Goal: Transaction & Acquisition: Book appointment/travel/reservation

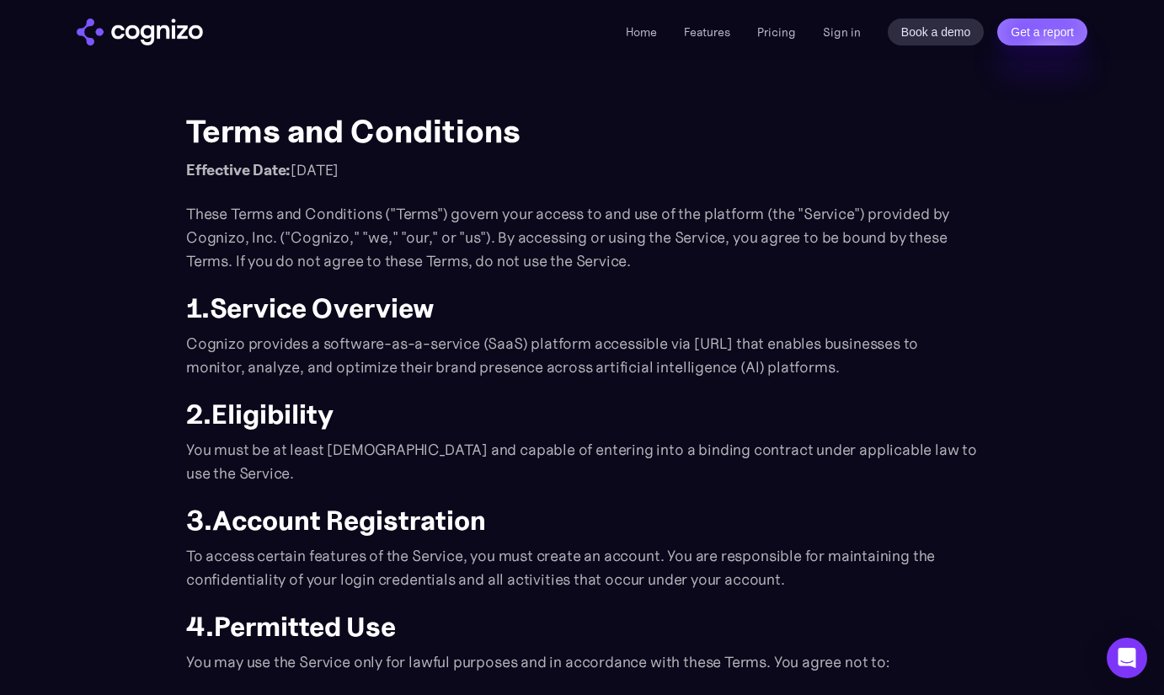
click at [136, 42] on img "home" at bounding box center [140, 32] width 126 height 27
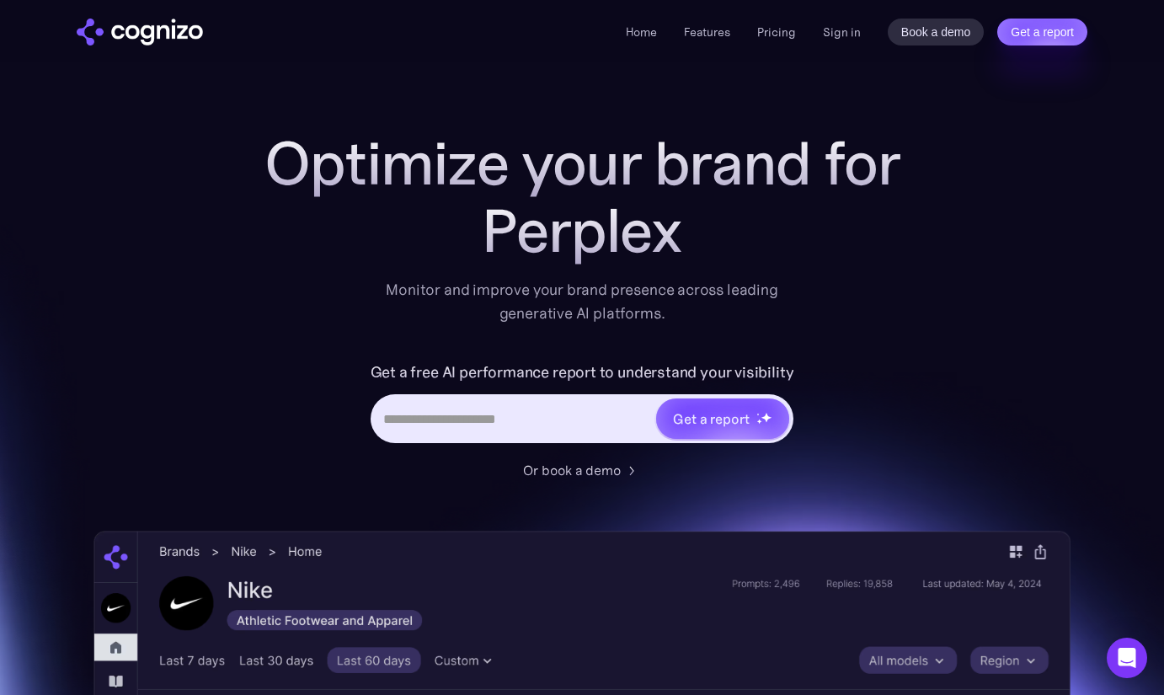
click at [484, 428] on input "Hero URL Input Form" at bounding box center [514, 419] width 282 height 32
click at [496, 436] on div "Get a report" at bounding box center [583, 418] width 424 height 49
click at [521, 429] on input "Hero URL Input Form" at bounding box center [514, 419] width 282 height 32
paste input "**********"
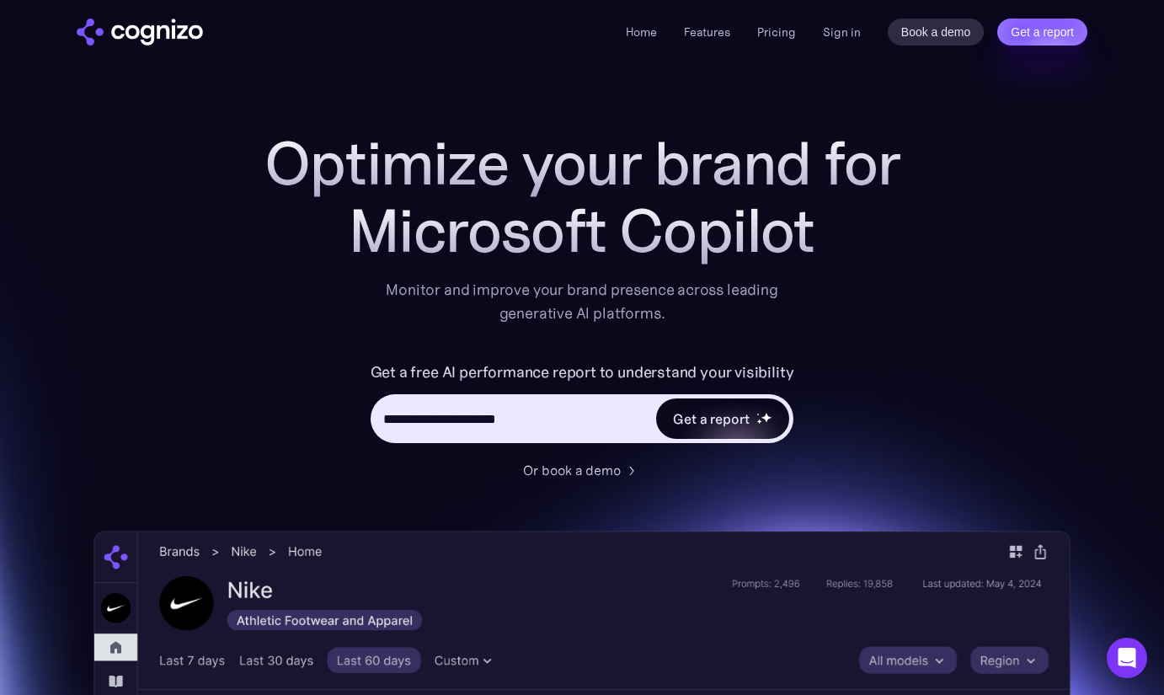
type input "**********"
click at [758, 431] on div "Get a report" at bounding box center [722, 418] width 133 height 40
type input "**********"
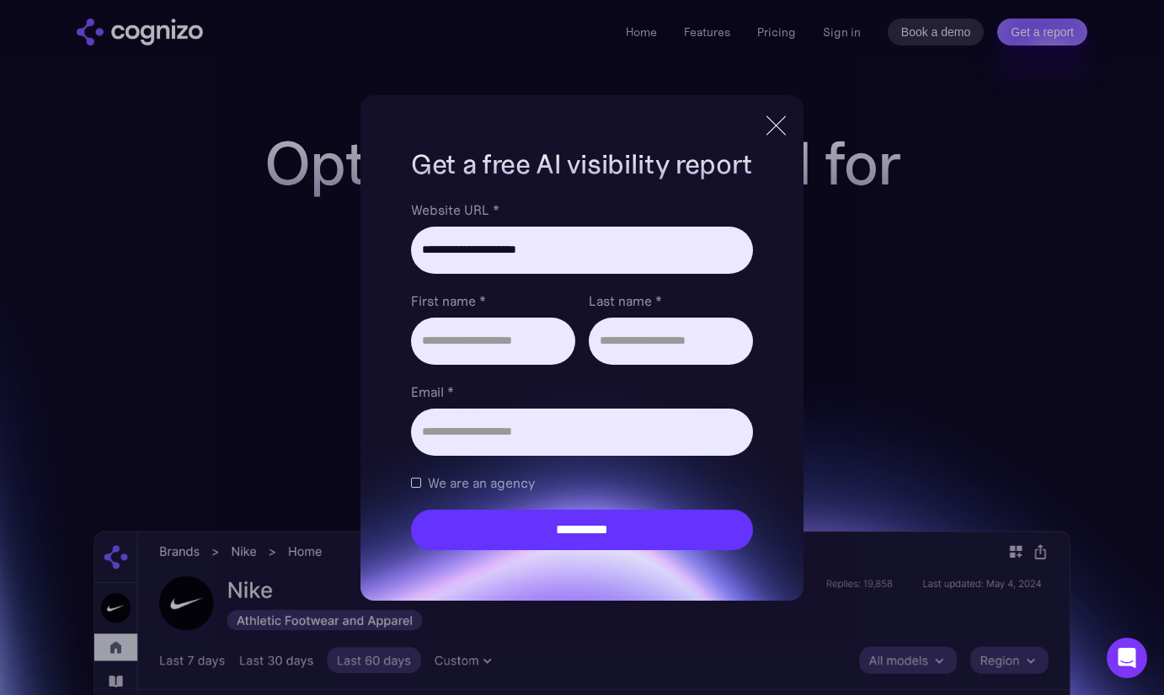
click at [779, 124] on div at bounding box center [776, 125] width 28 height 30
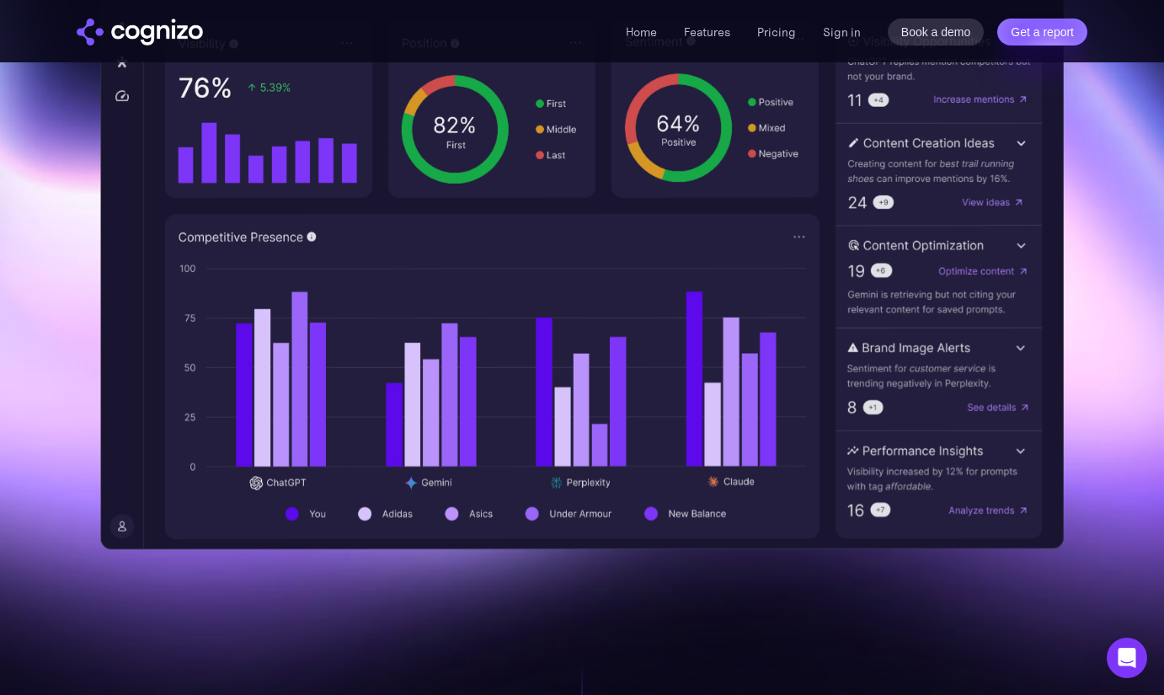
scroll to position [505, 0]
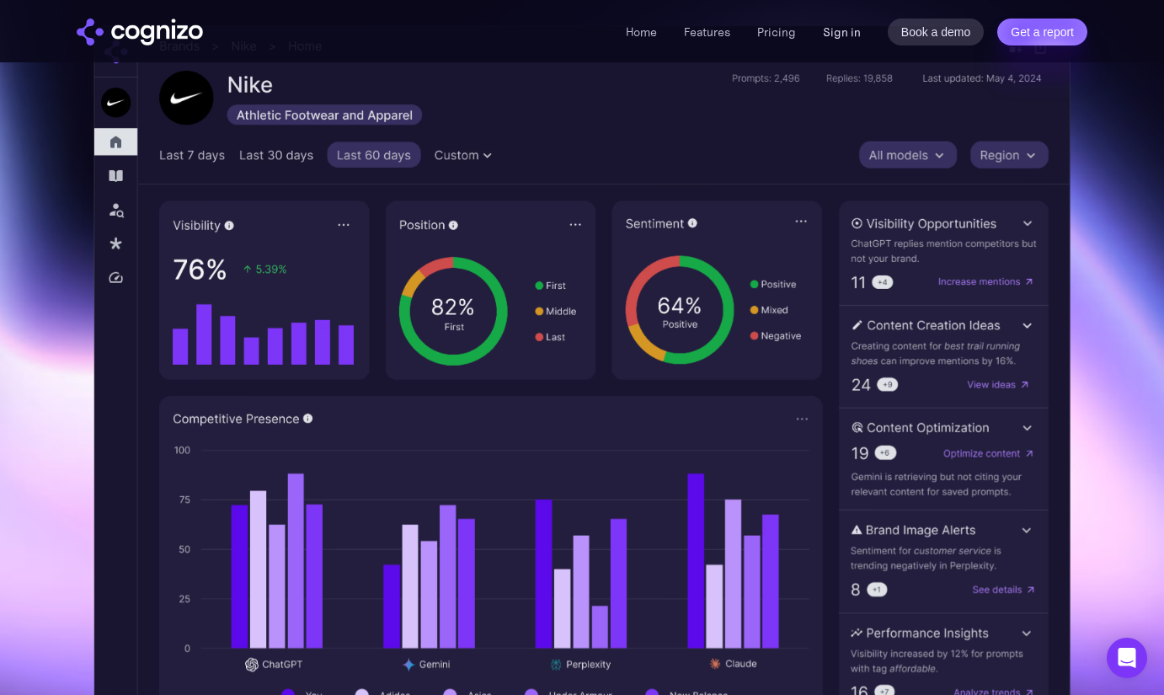
click at [841, 35] on link "Sign in" at bounding box center [842, 32] width 38 height 20
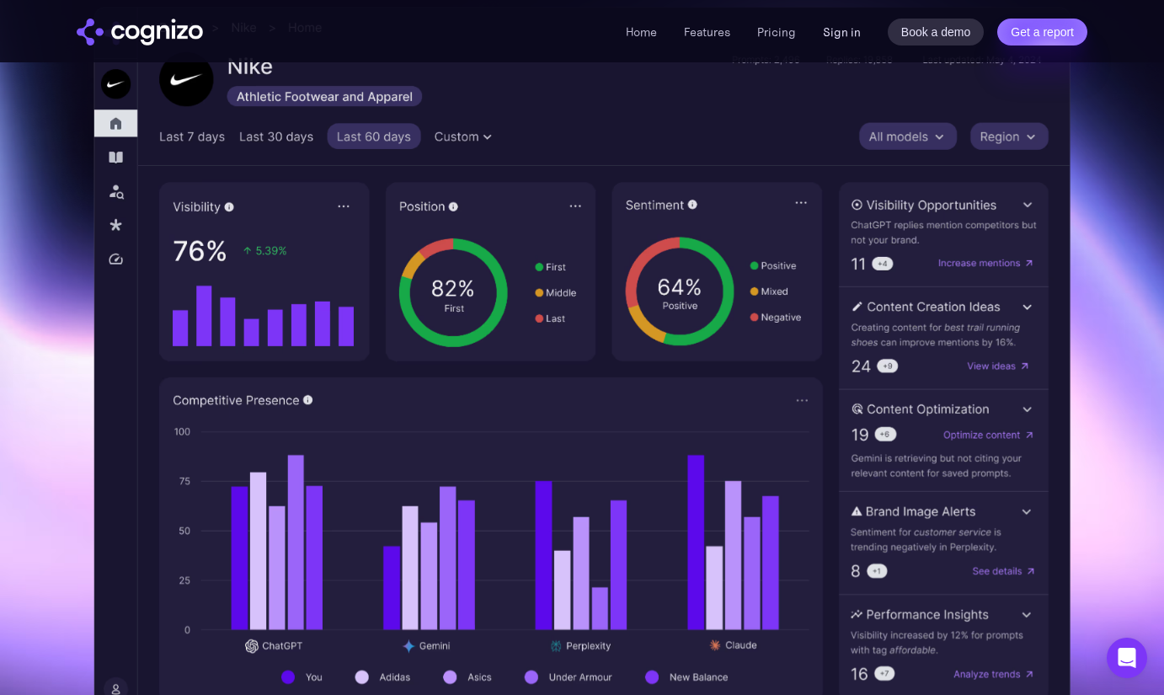
click at [853, 29] on link "Sign in" at bounding box center [842, 32] width 38 height 20
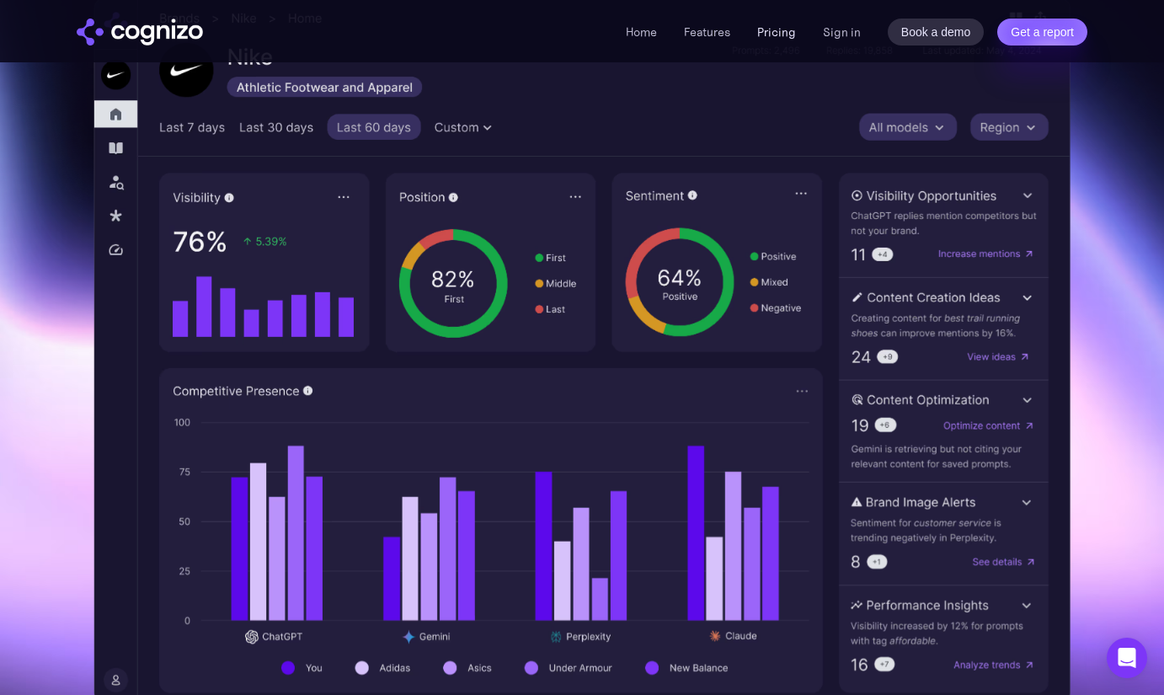
click at [786, 35] on link "Pricing" at bounding box center [776, 31] width 39 height 15
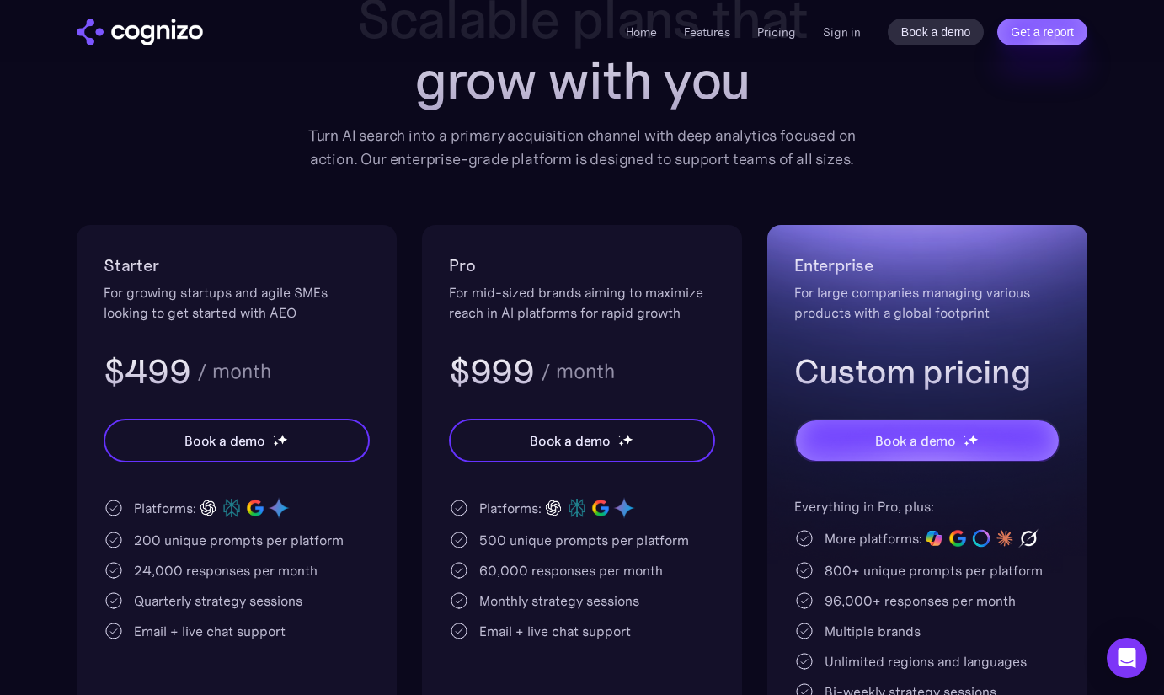
scroll to position [337, 0]
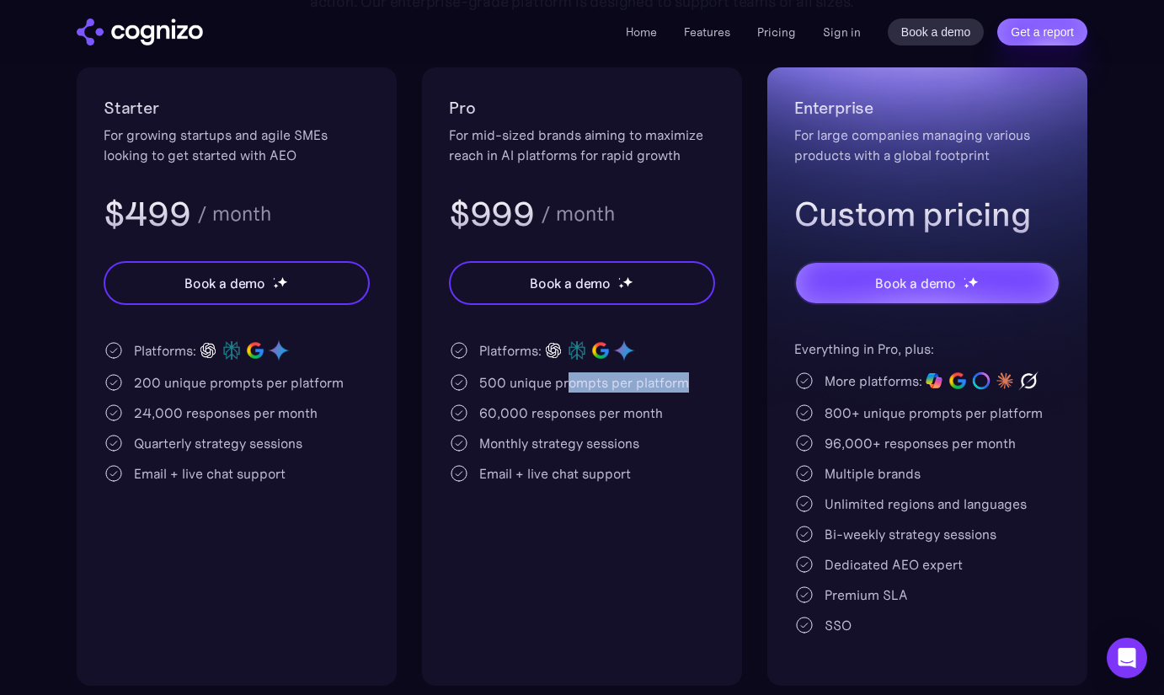
drag, startPoint x: 570, startPoint y: 388, endPoint x: 730, endPoint y: 394, distance: 160.2
click at [730, 394] on div "Pro For mid-sized brands aiming to maximize reach in AI platforms for rapid gro…" at bounding box center [582, 376] width 320 height 618
click at [619, 404] on div "60,000 responses per month" at bounding box center [571, 413] width 184 height 20
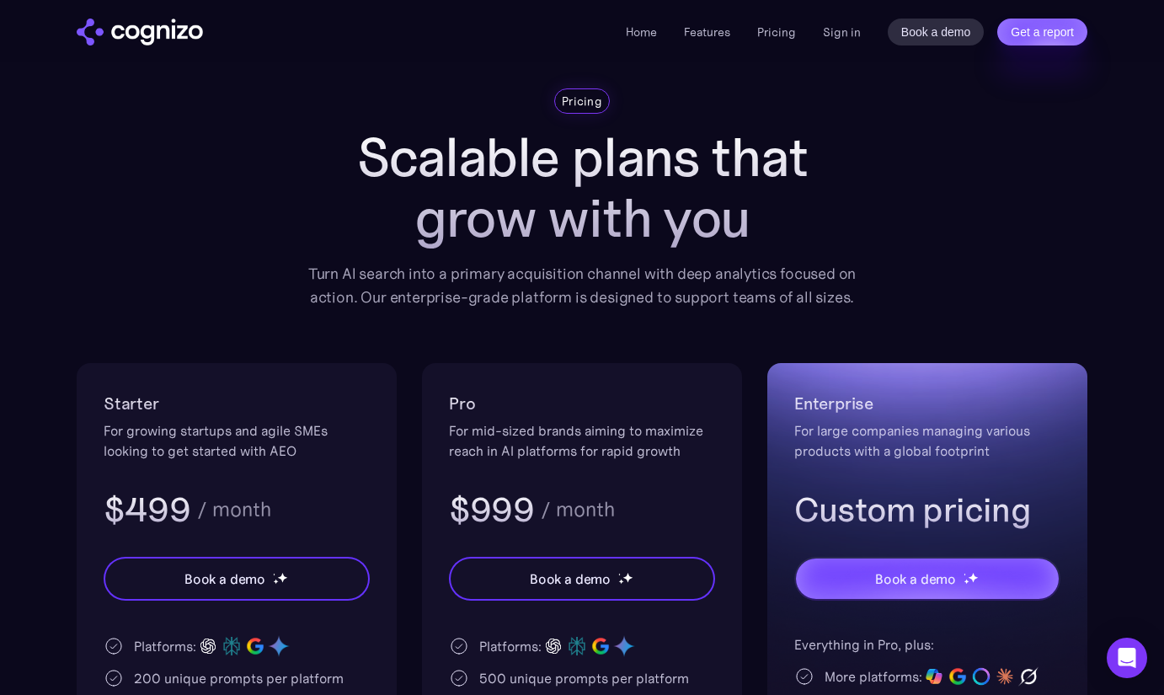
scroll to position [0, 0]
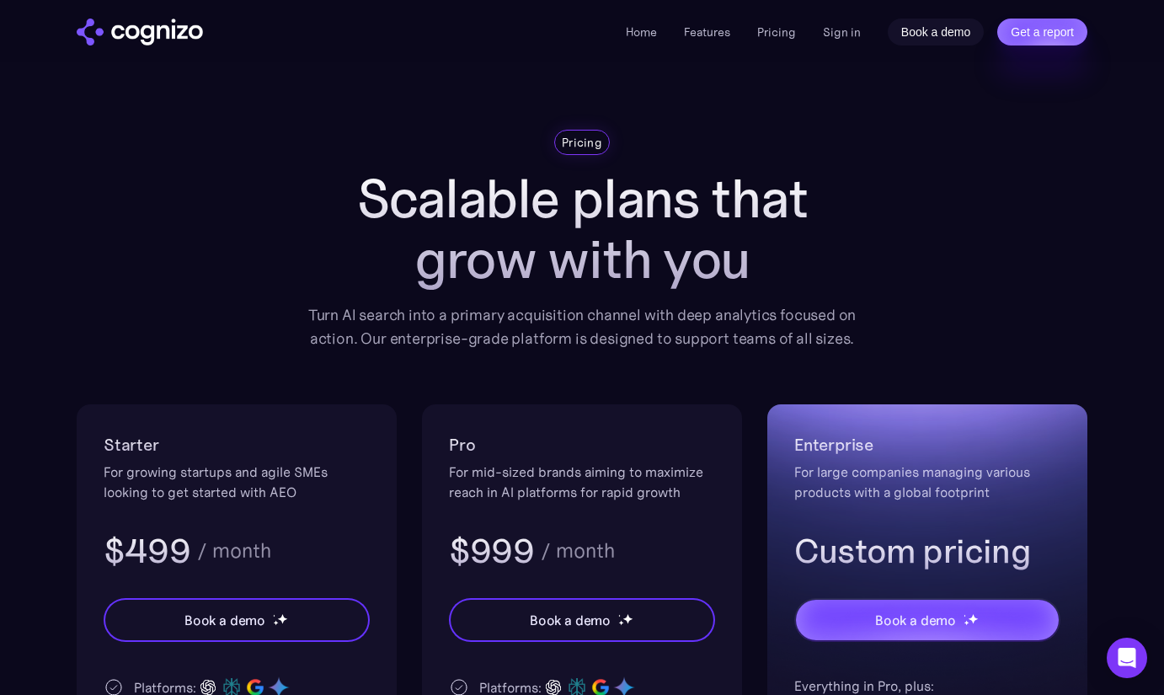
click at [921, 38] on link "Book a demo" at bounding box center [936, 32] width 97 height 27
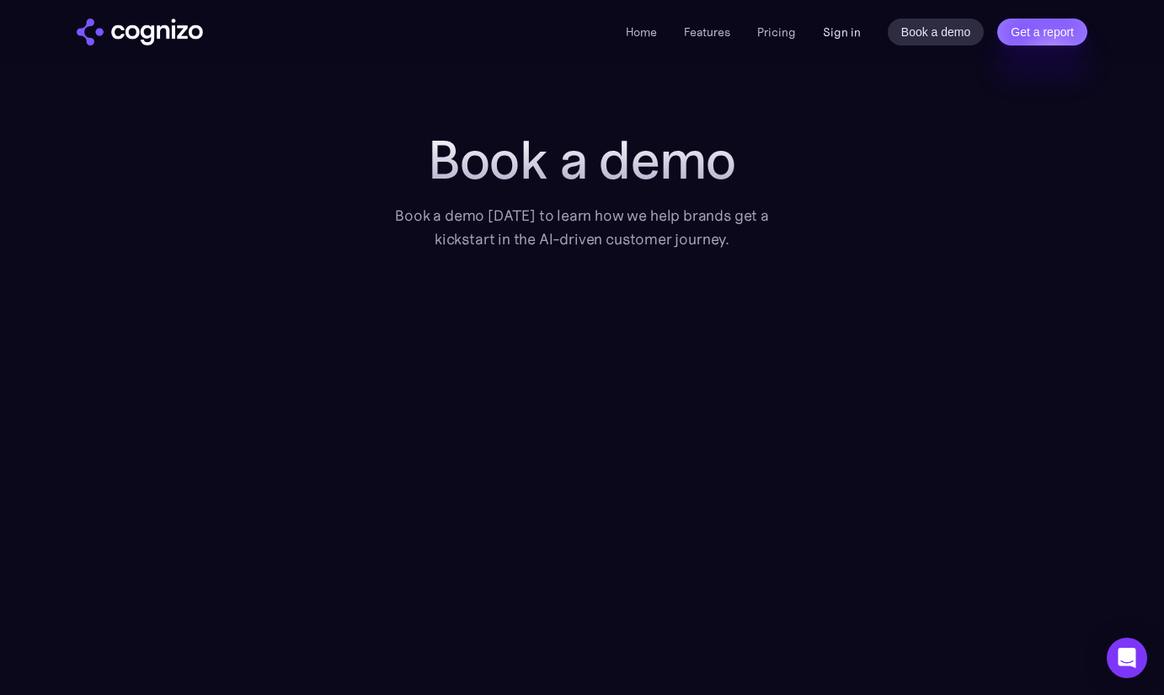
click at [856, 34] on link "Sign in" at bounding box center [842, 32] width 38 height 20
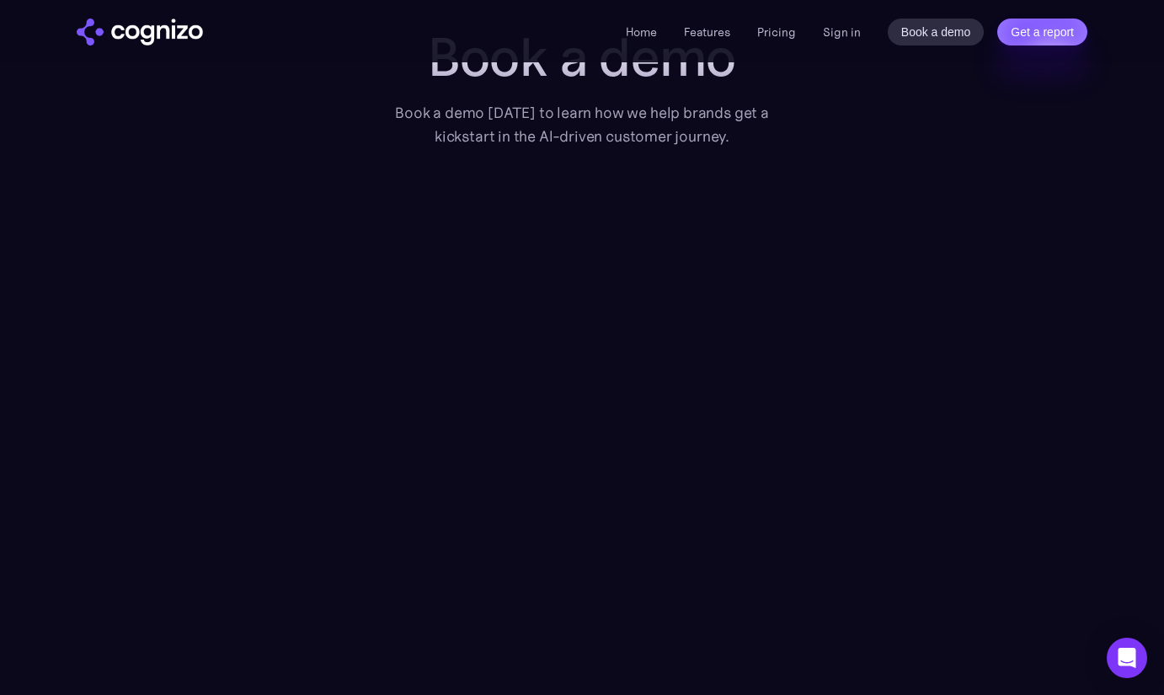
scroll to position [421, 0]
